Goal: Communication & Community: Answer question/provide support

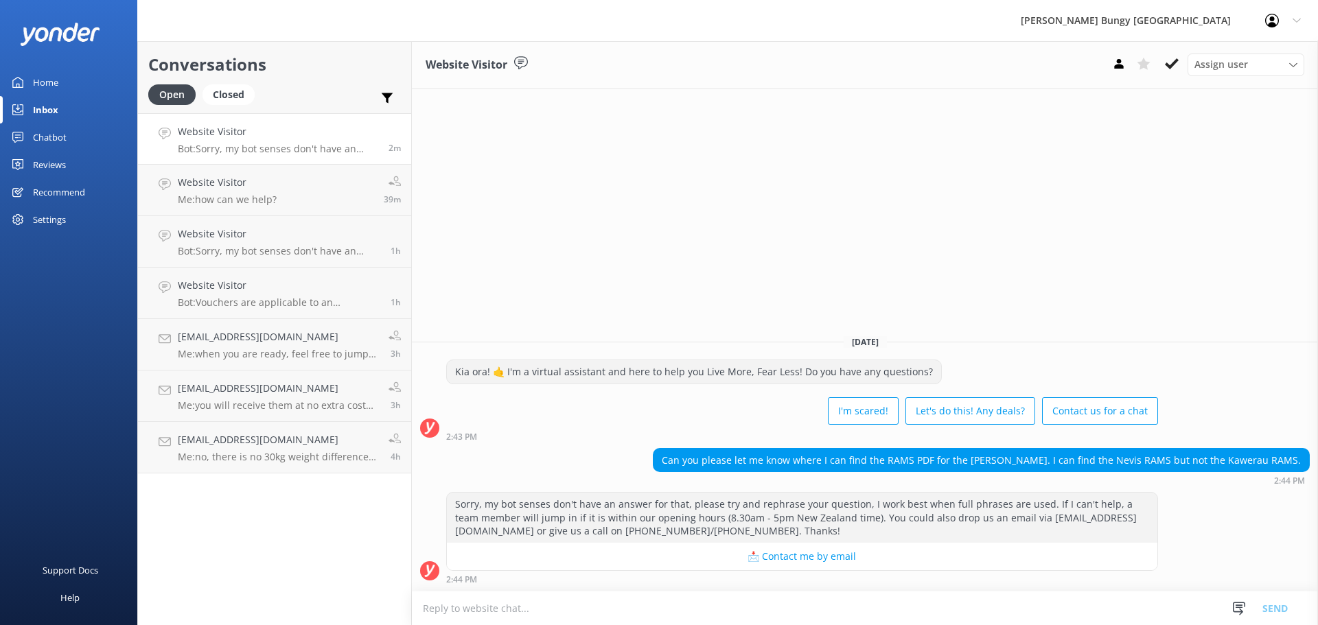
click at [372, 556] on div "Conversations Open Closed Important Assigned to me Unassigned Website Visitor B…" at bounding box center [274, 333] width 275 height 584
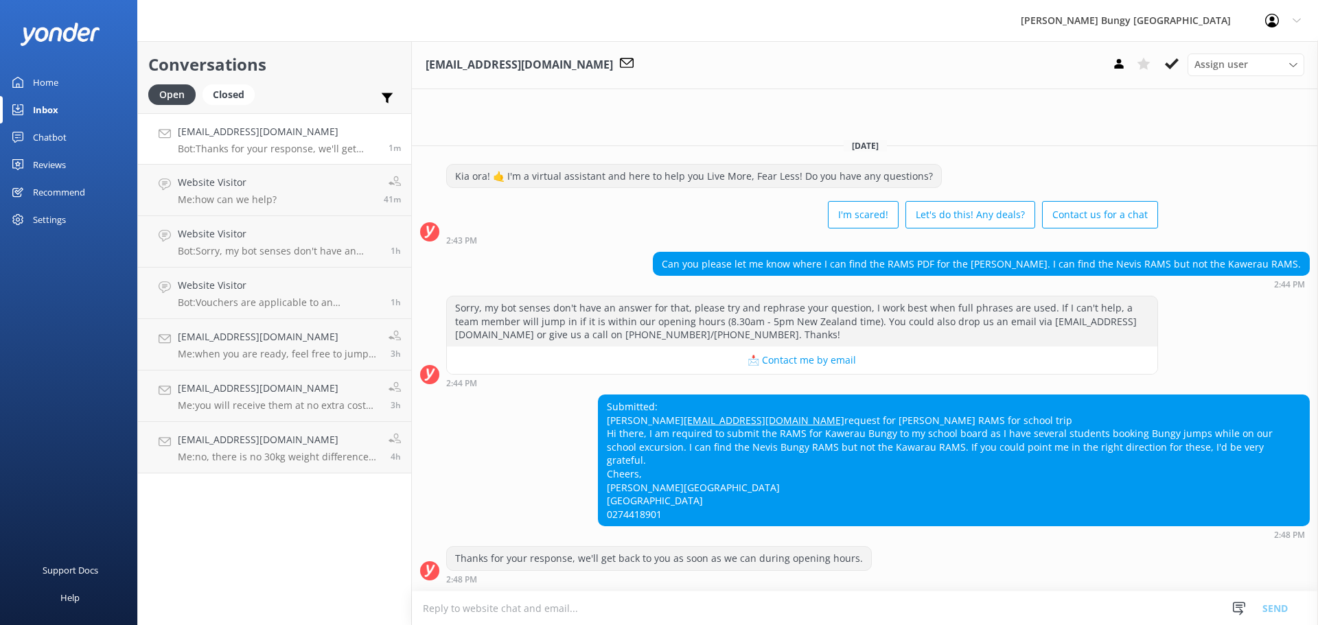
click at [158, 558] on div "Conversations Open Closed Important Assigned to me Unassigned [EMAIL_ADDRESS][D…" at bounding box center [274, 333] width 275 height 584
click at [324, 185] on link "Website Visitor Me: how can we help? 47m" at bounding box center [274, 190] width 273 height 51
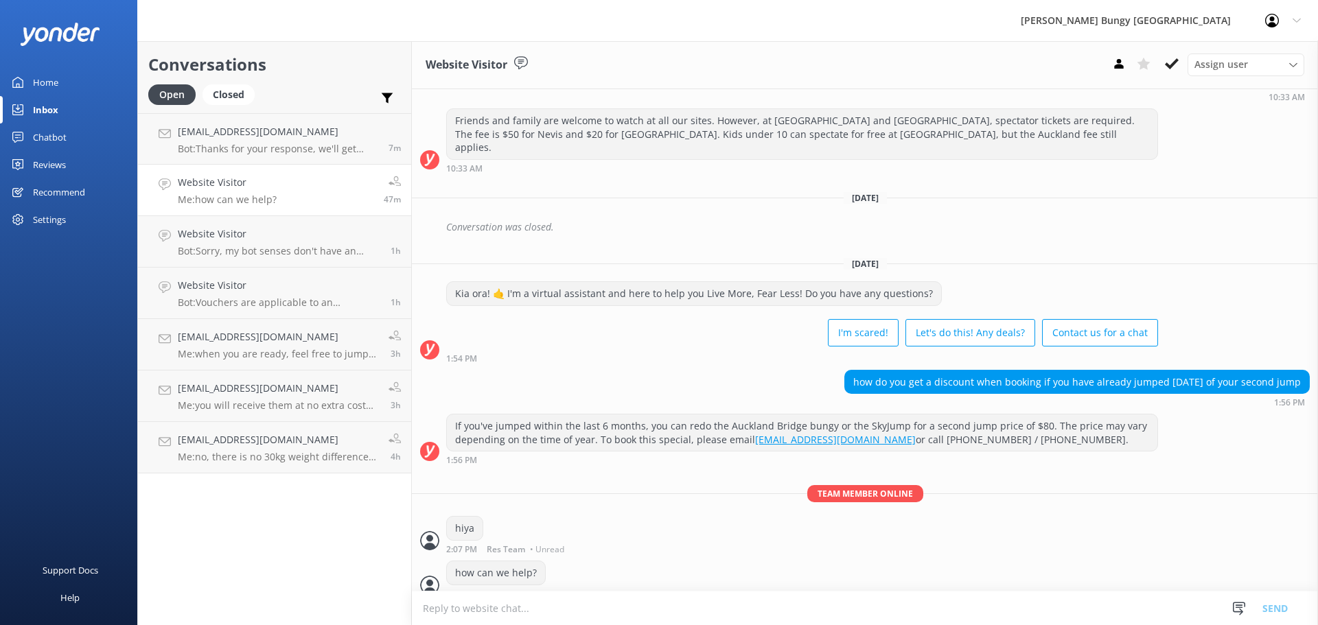
scroll to position [150, 0]
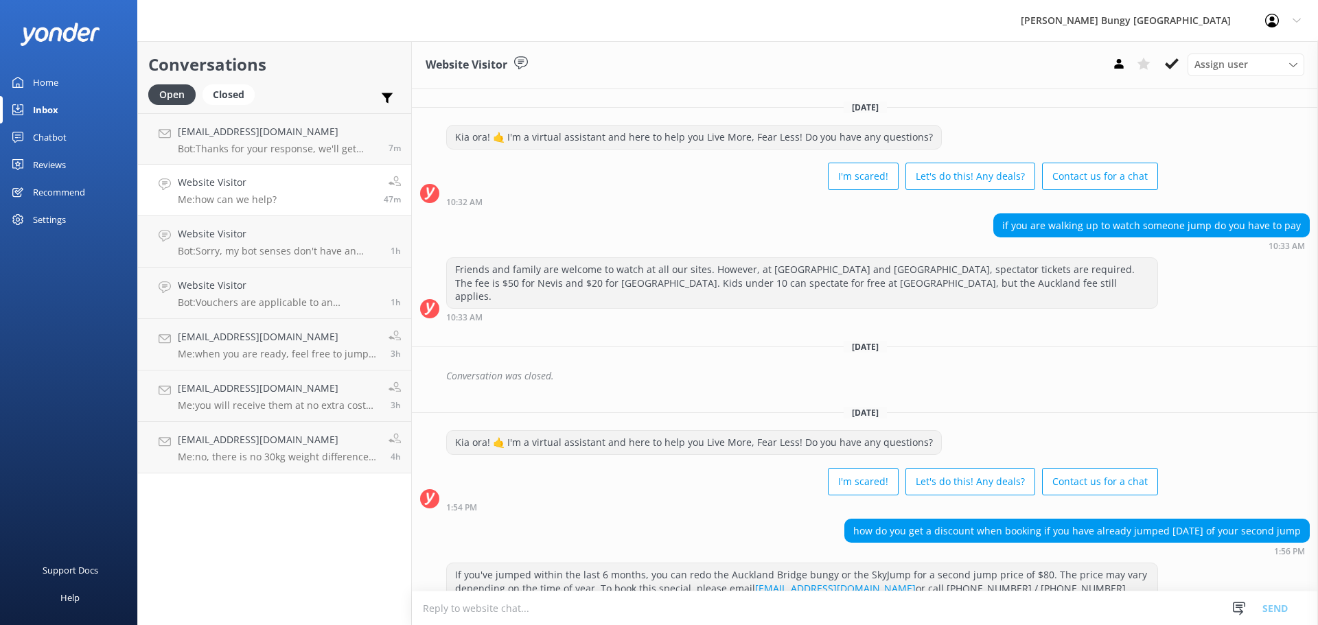
scroll to position [150, 0]
